Goal: Find specific page/section: Find specific page/section

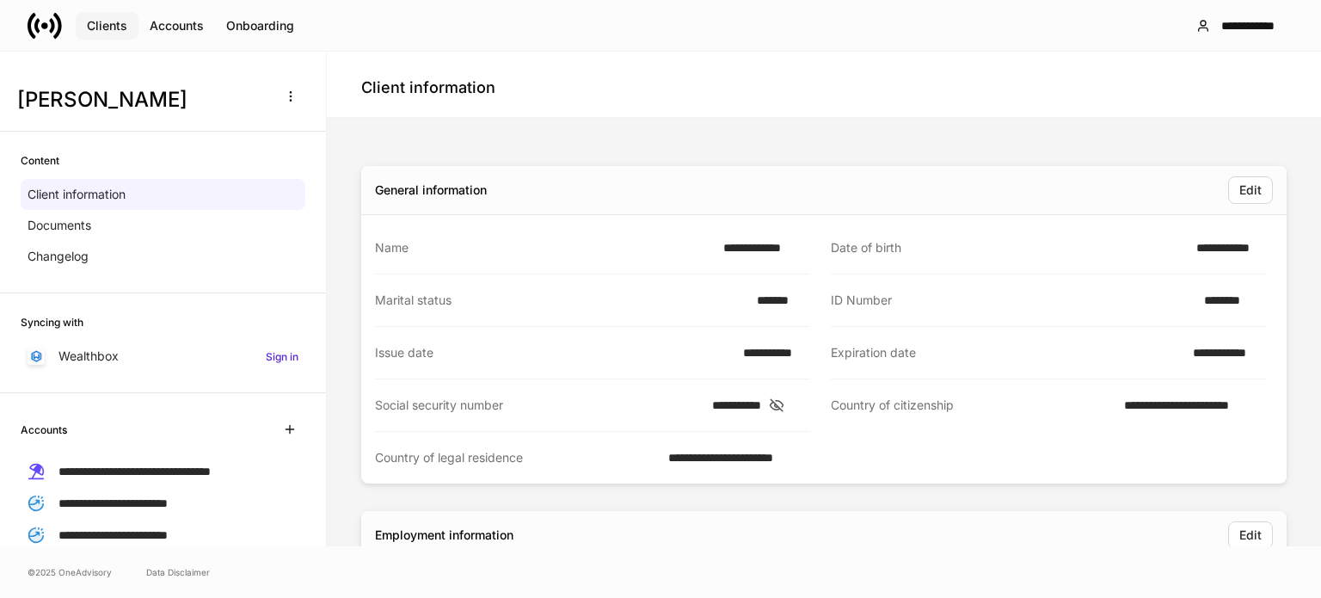
click at [90, 12] on button "Clients" at bounding box center [107, 26] width 63 height 28
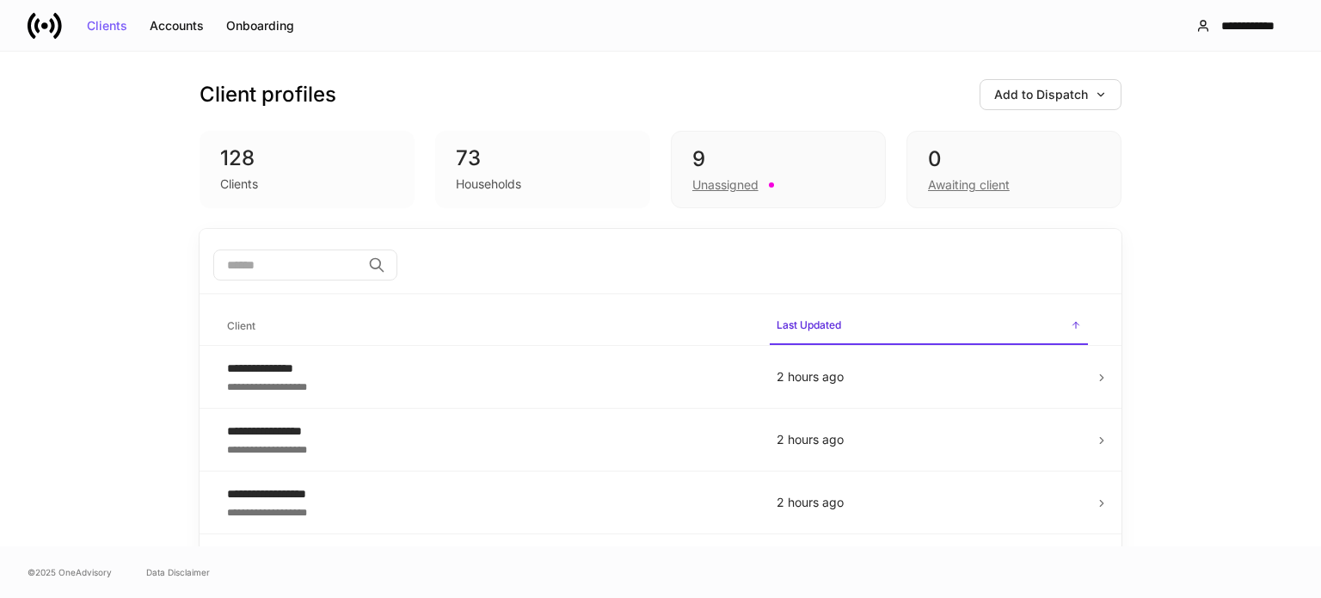
click at [270, 252] on input "search" at bounding box center [287, 264] width 148 height 31
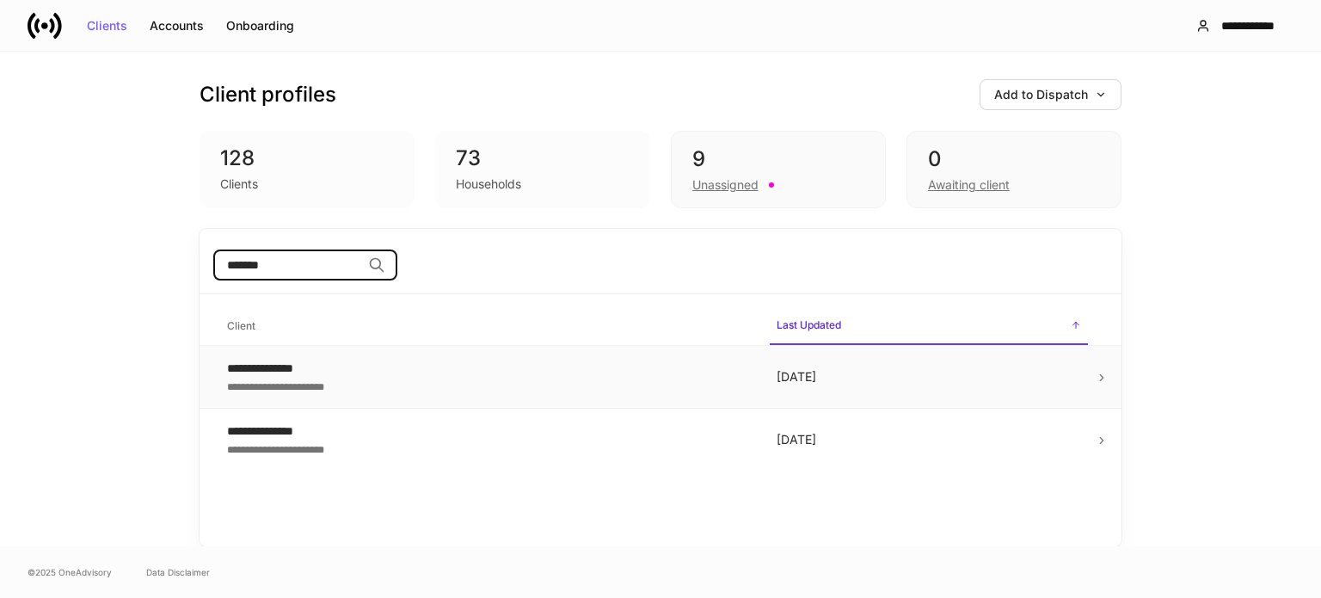
type input "*******"
click at [286, 374] on div "**********" at bounding box center [488, 367] width 522 height 17
